Goal: Task Accomplishment & Management: Manage account settings

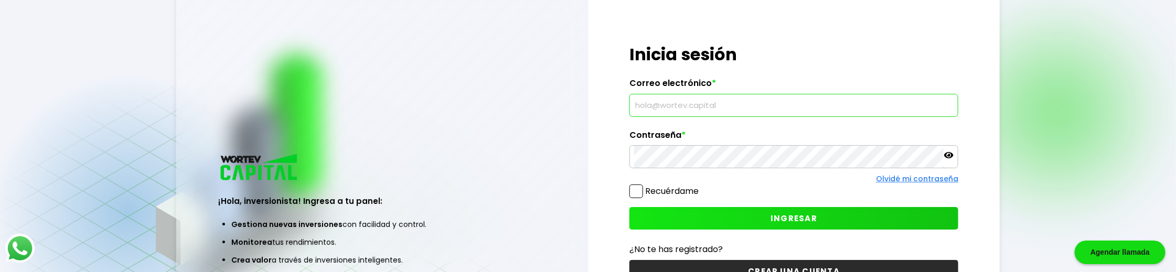
click at [713, 102] on input "text" at bounding box center [794, 105] width 320 height 22
type input "[EMAIL_ADDRESS][DOMAIN_NAME]"
click at [846, 214] on button "INGRESAR" at bounding box center [794, 218] width 329 height 23
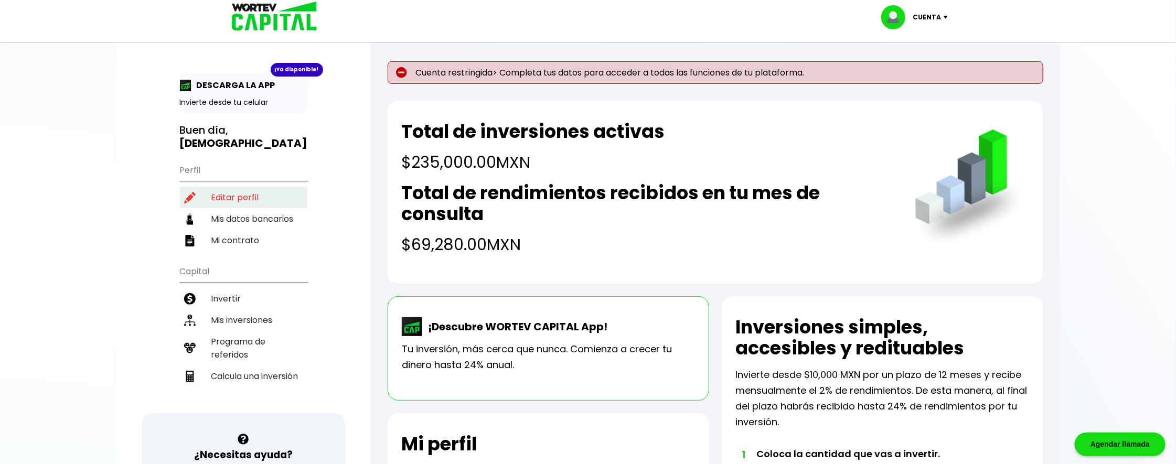
click at [238, 187] on li "Editar perfil" at bounding box center [243, 198] width 127 height 22
select select "Hombre"
select select "Licenciatura"
select select "NL"
select select "HSBC"
